Goal: Book appointment/travel/reservation

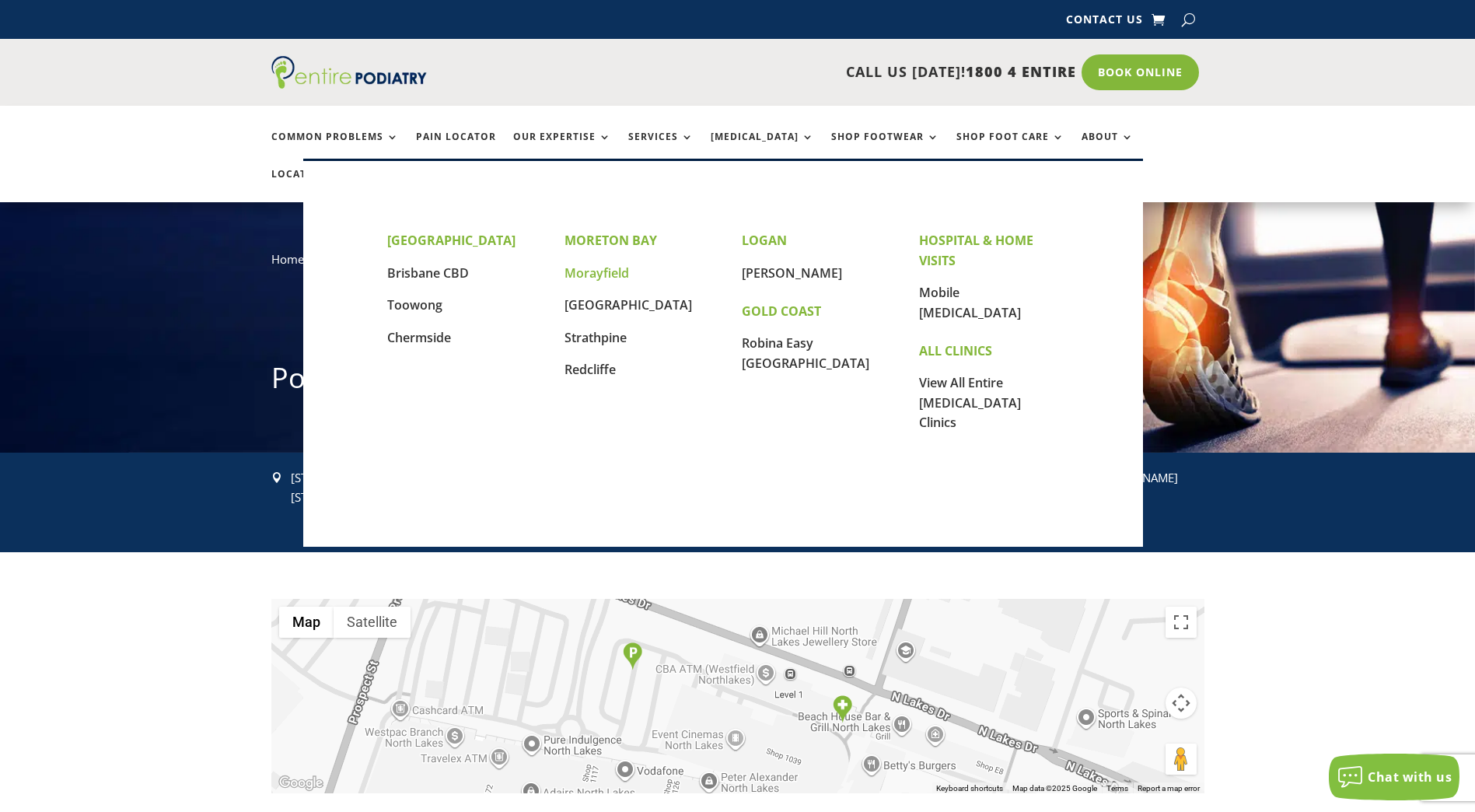
click at [589, 273] on link "Morayfield" at bounding box center [597, 273] width 65 height 17
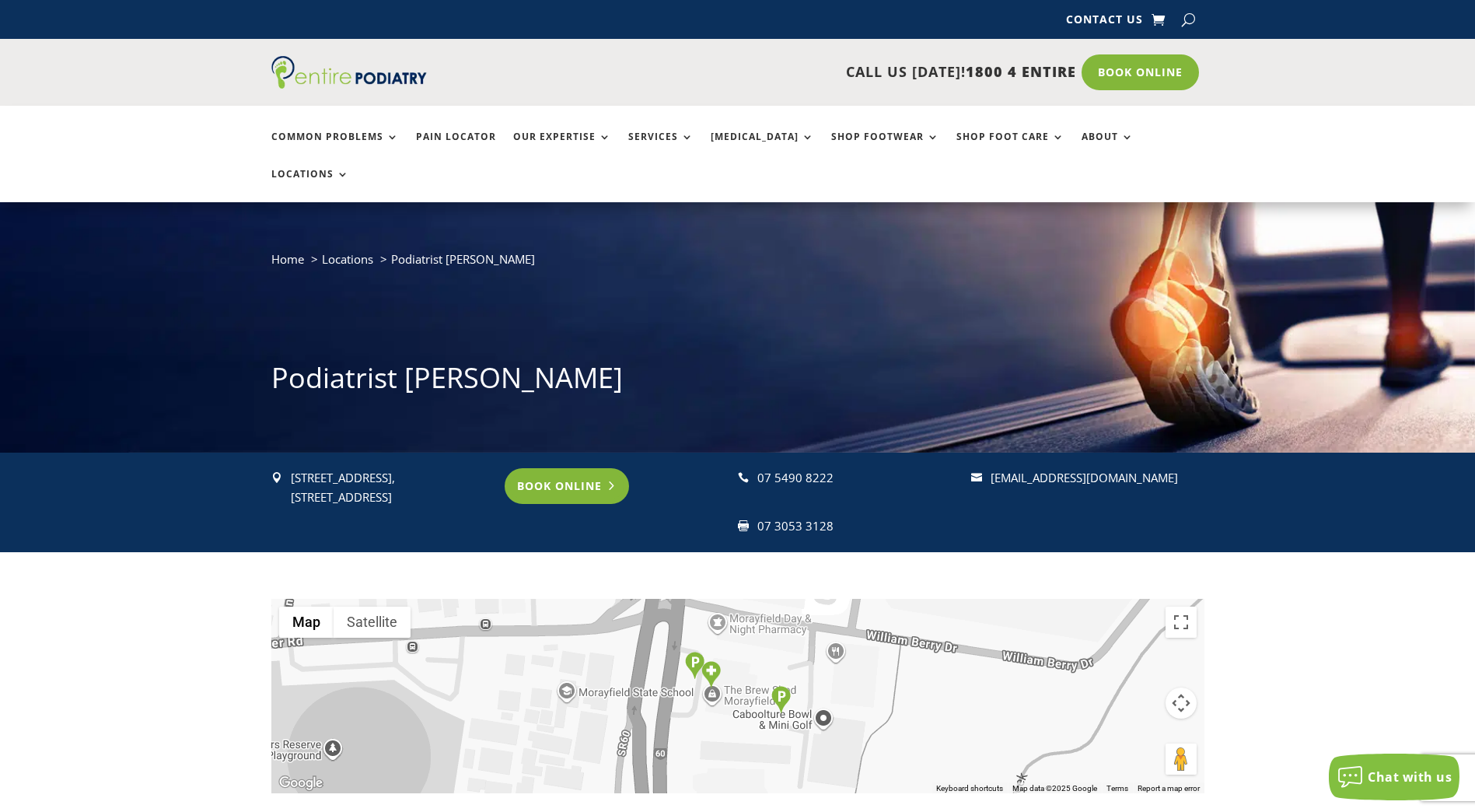
click at [564, 468] on link "Book Online" at bounding box center [568, 485] width 126 height 35
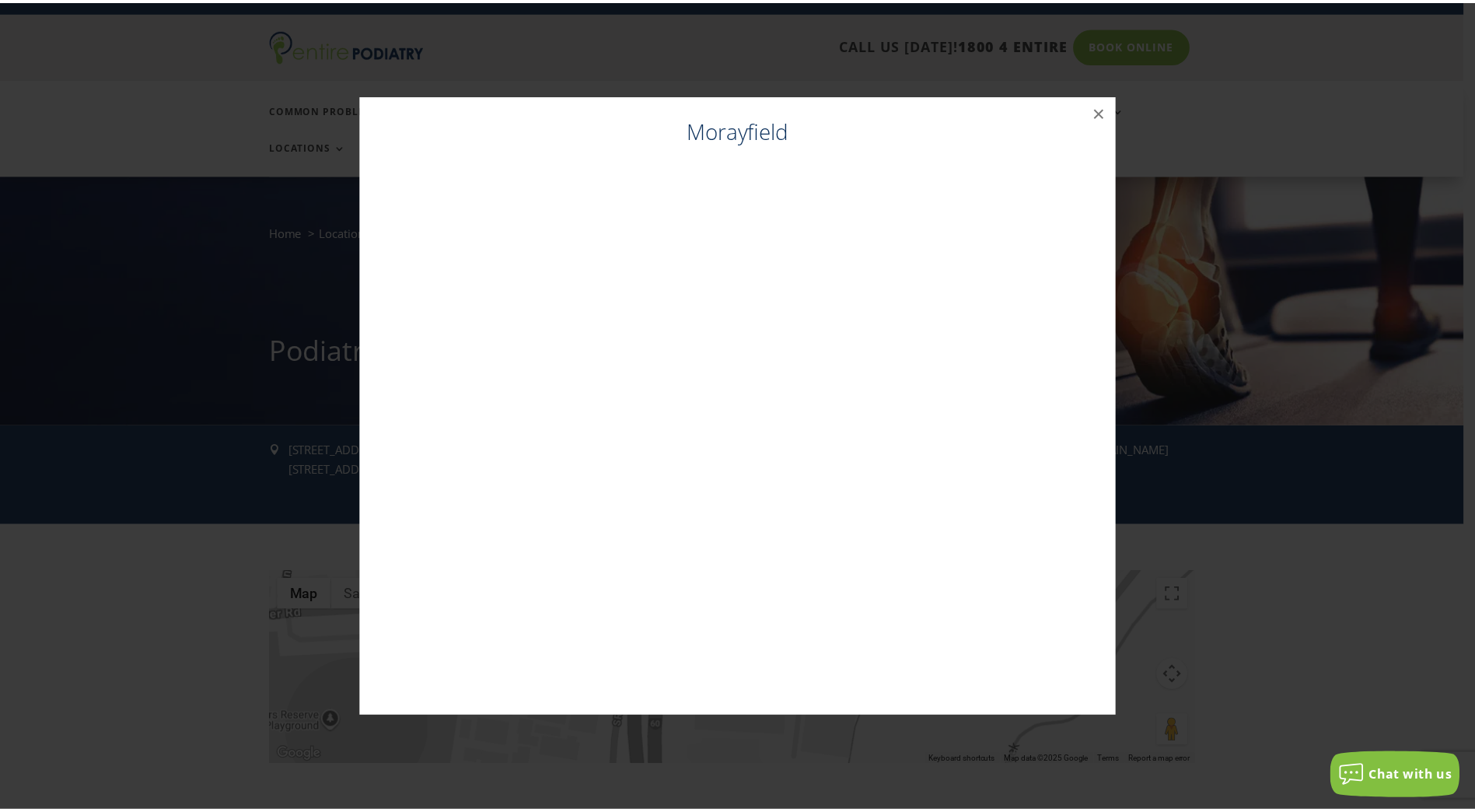
scroll to position [28, 0]
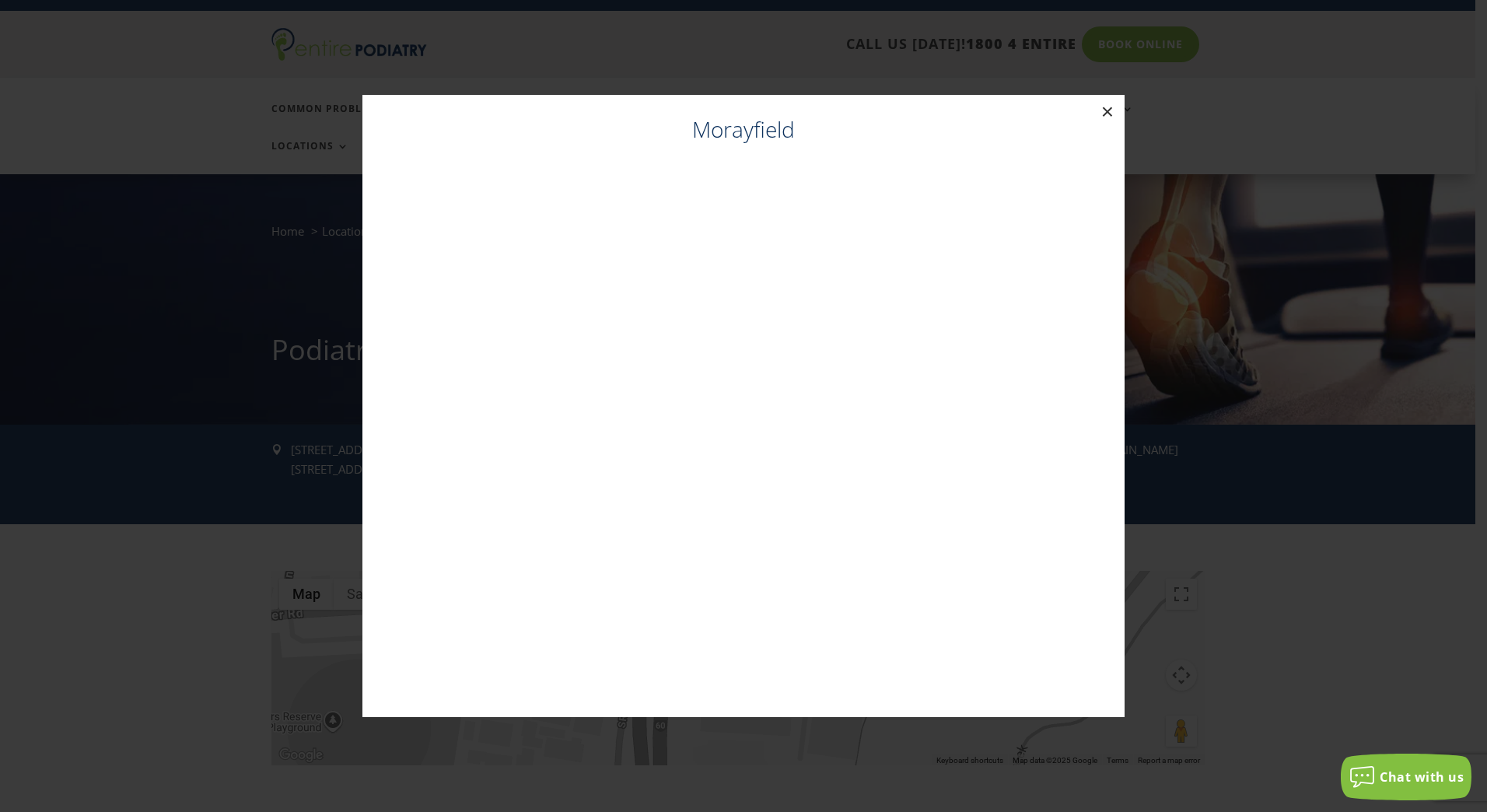
click at [1113, 108] on button "×" at bounding box center [1107, 112] width 34 height 34
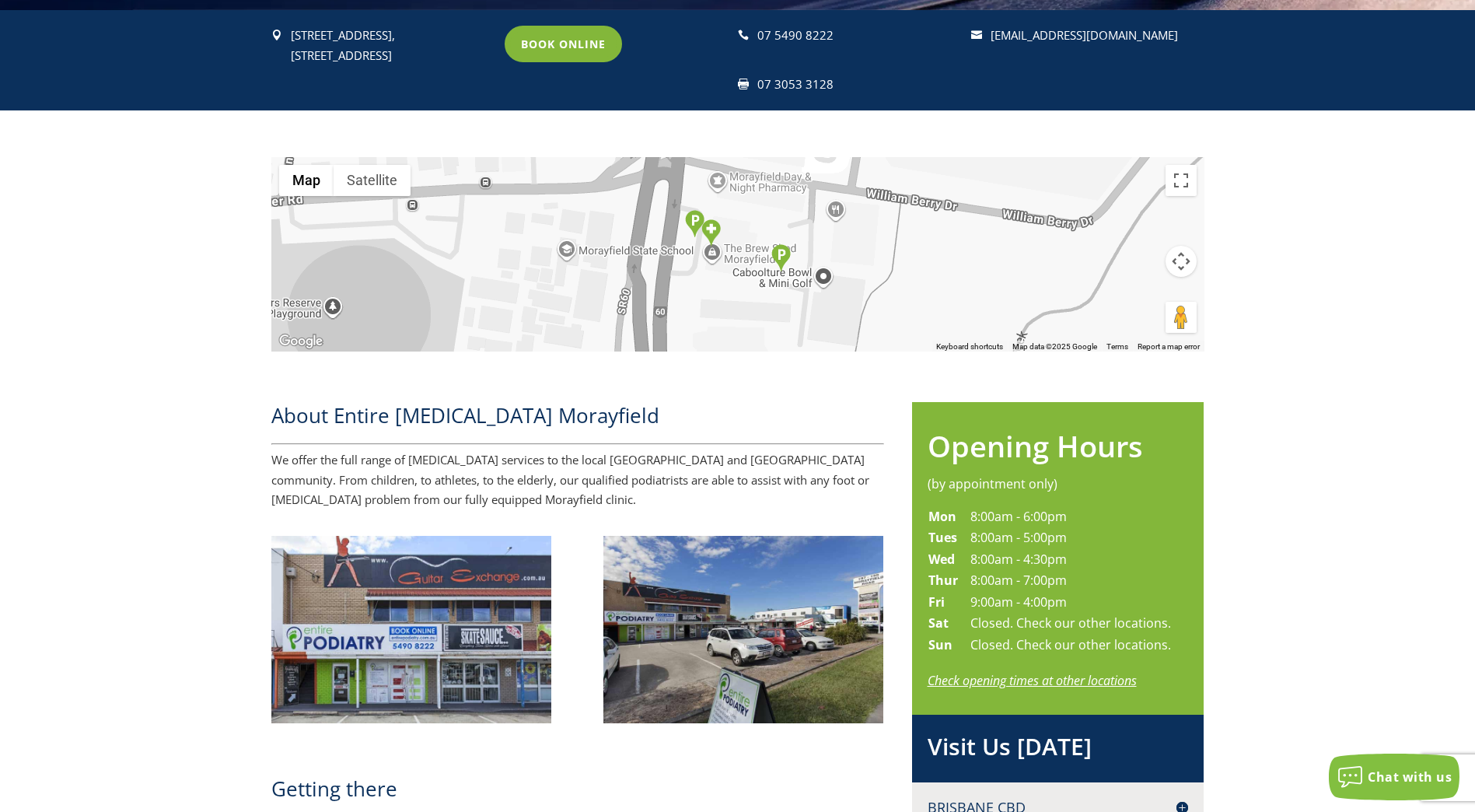
scroll to position [0, 0]
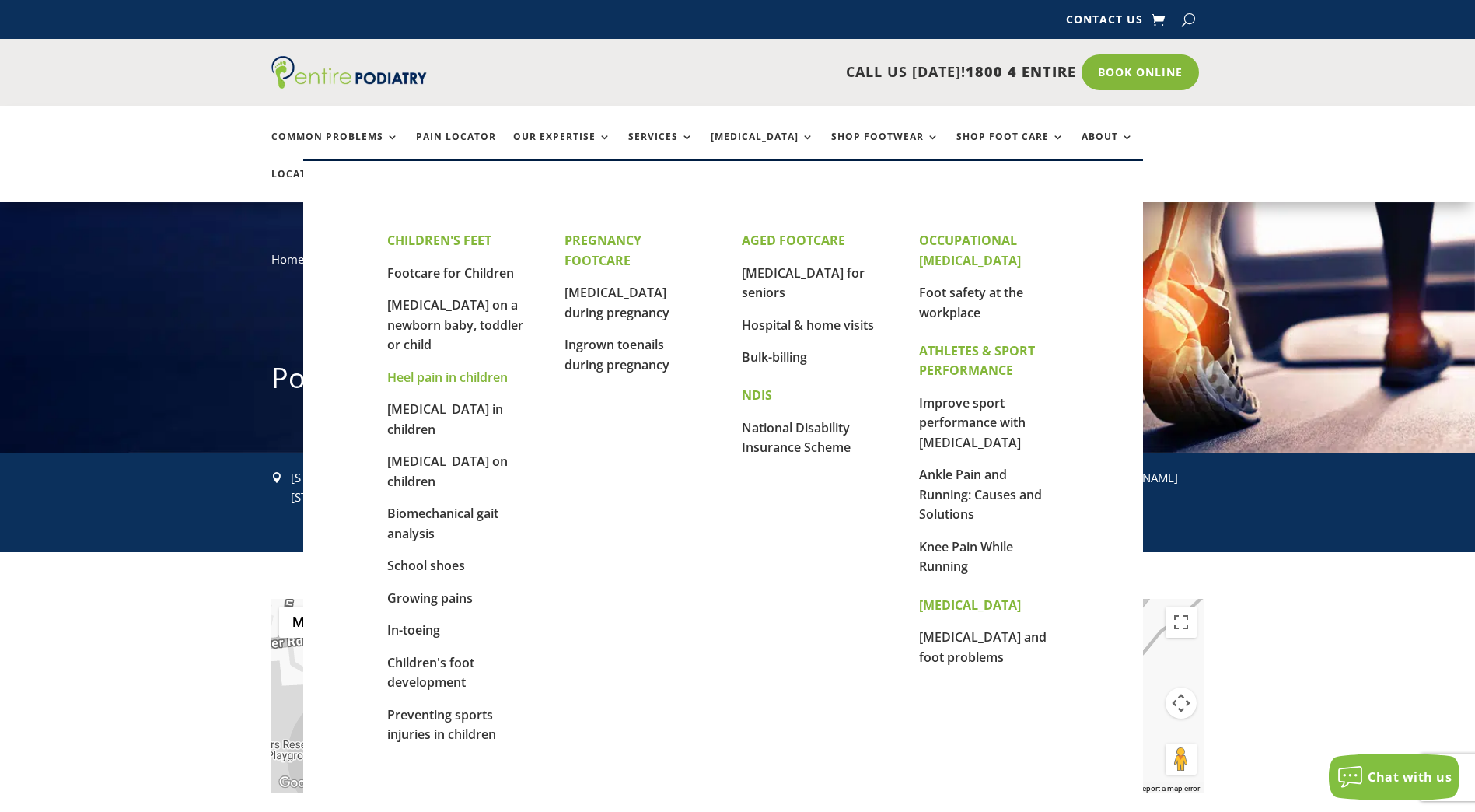
click at [439, 376] on link "Heel pain in children" at bounding box center [447, 377] width 121 height 17
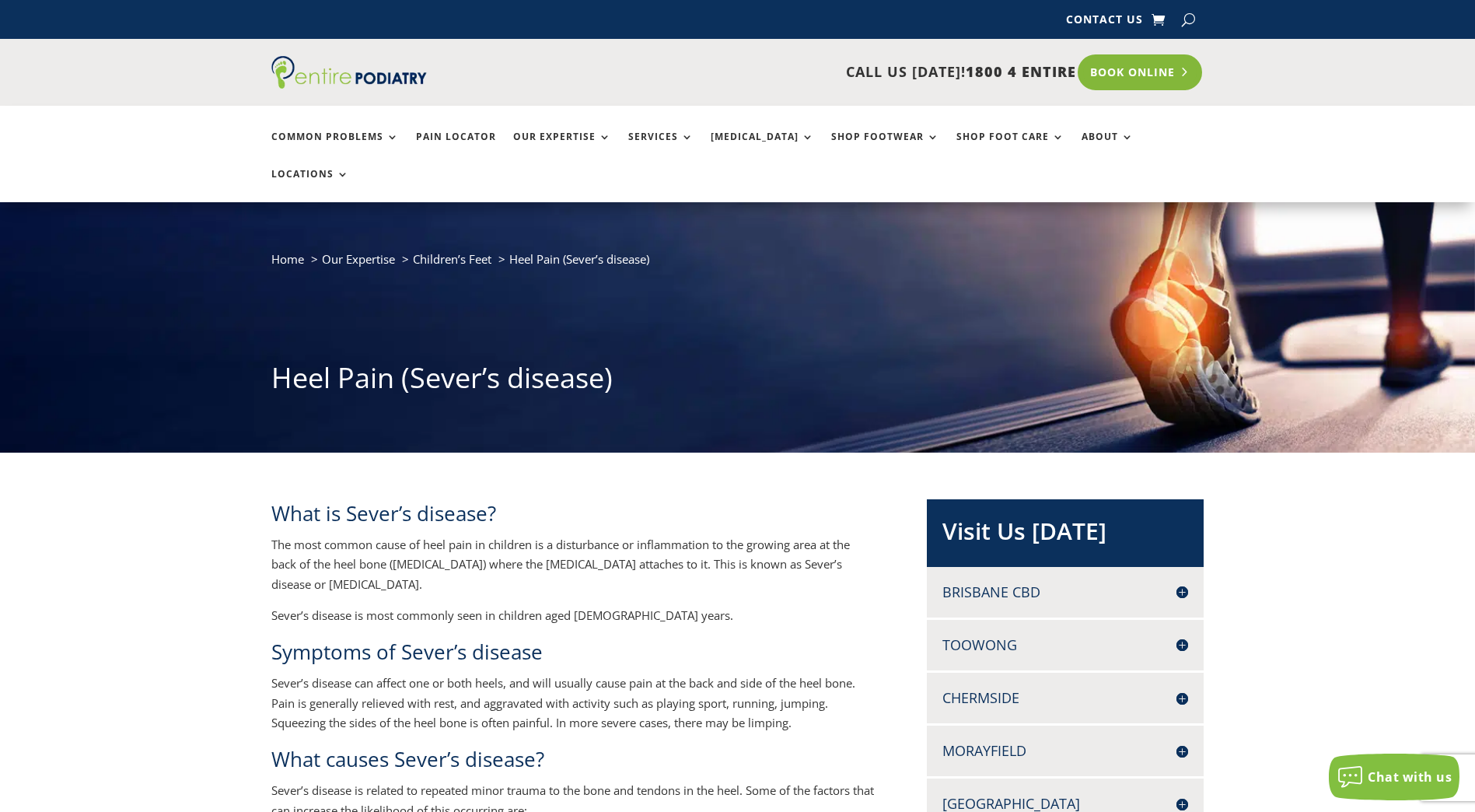
click at [1122, 73] on link "Book Online" at bounding box center [1141, 73] width 126 height 35
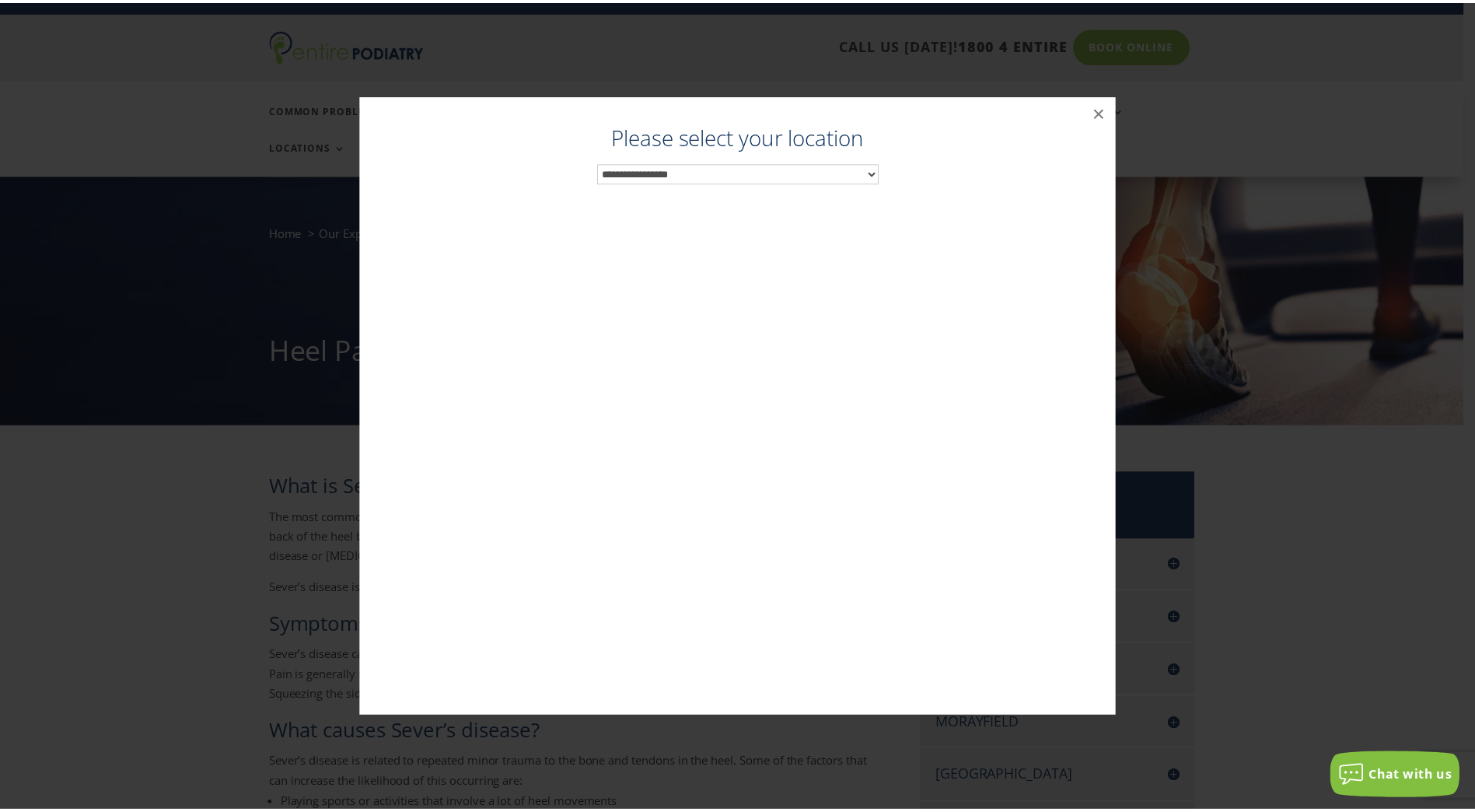
scroll to position [28, 0]
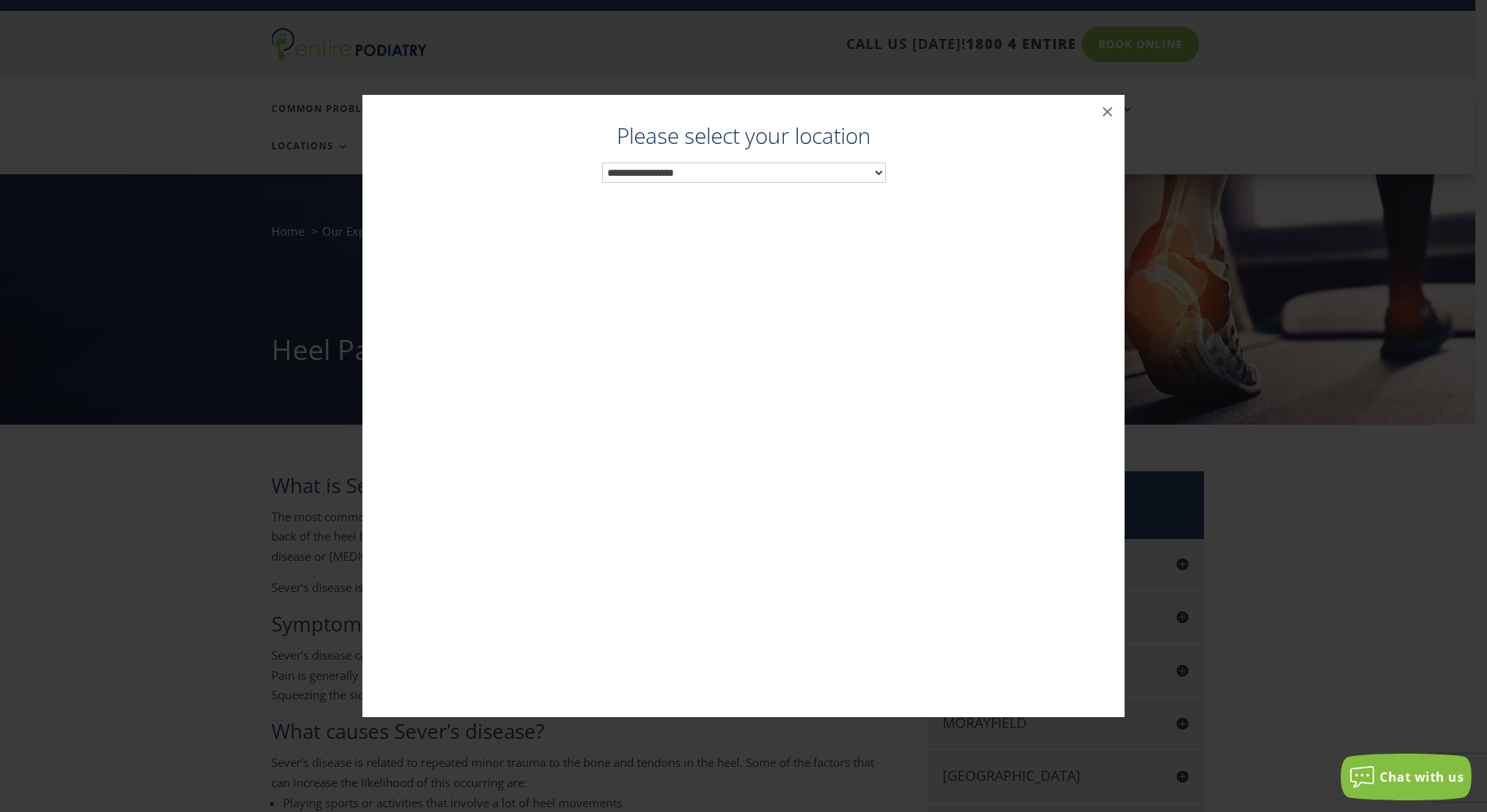
click at [818, 177] on select "**********" at bounding box center [744, 173] width 283 height 21
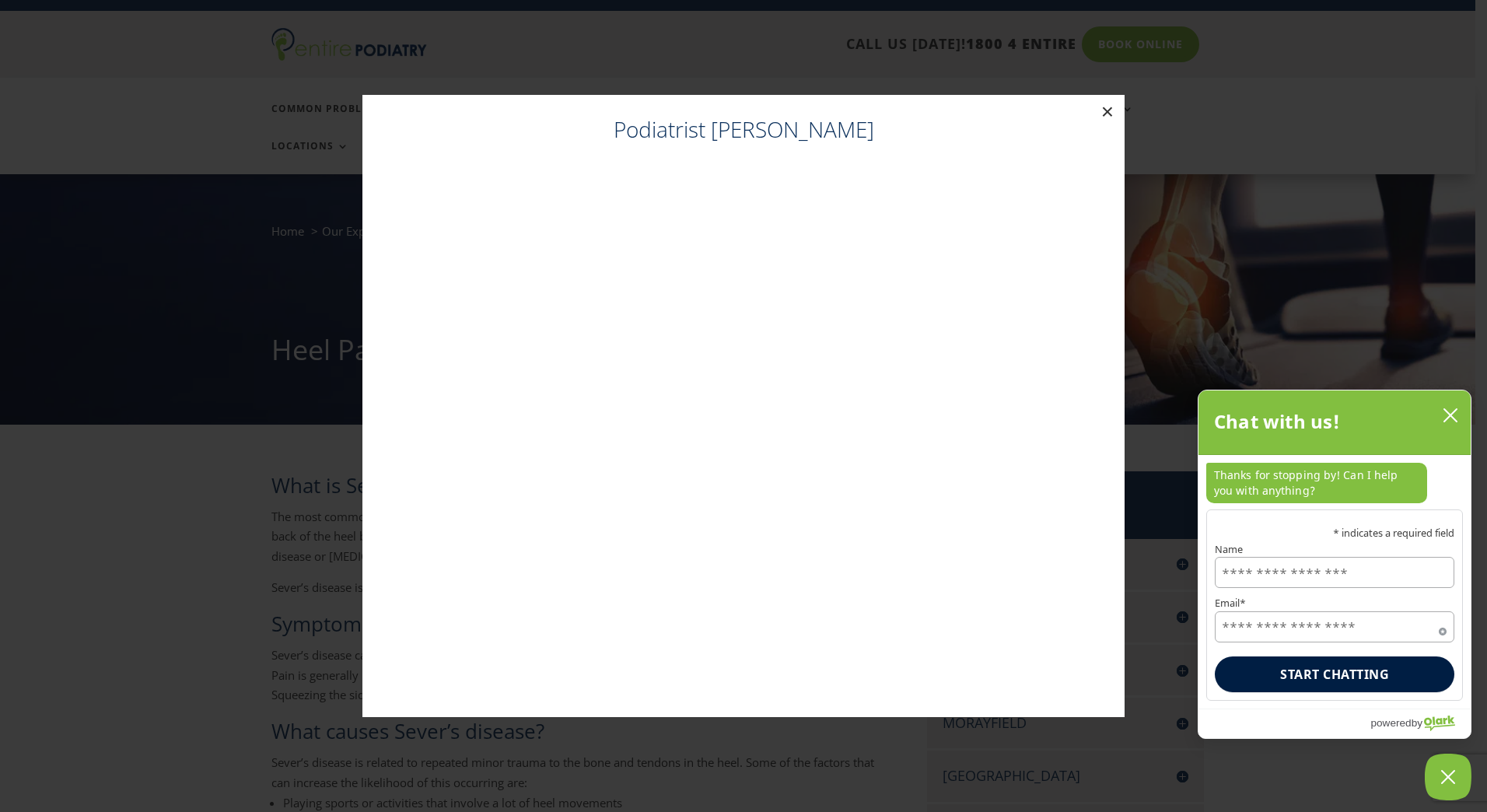
click at [1109, 117] on button "×" at bounding box center [1107, 112] width 34 height 34
